Goal: Find specific page/section: Find specific page/section

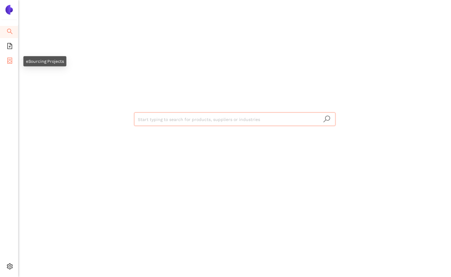
click at [10, 61] on icon "container" at bounding box center [10, 61] width 6 height 6
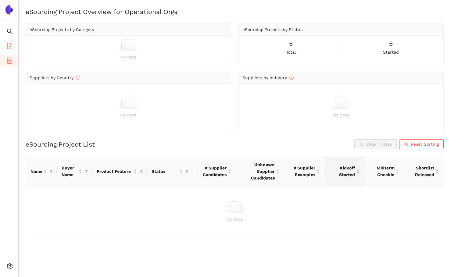
click at [11, 48] on icon "file-add" at bounding box center [10, 46] width 6 height 6
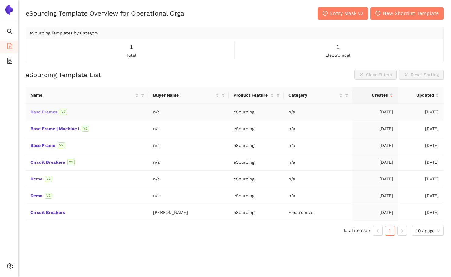
click at [0, 0] on link "Base Frames" at bounding box center [0, 0] width 0 height 0
click at [0, 0] on link "Base Frame | Machine I" at bounding box center [0, 0] width 0 height 0
click at [0, 0] on link "Base Frame" at bounding box center [0, 0] width 0 height 0
click at [0, 0] on link "Base Frames" at bounding box center [0, 0] width 0 height 0
